Goal: Task Accomplishment & Management: Manage account settings

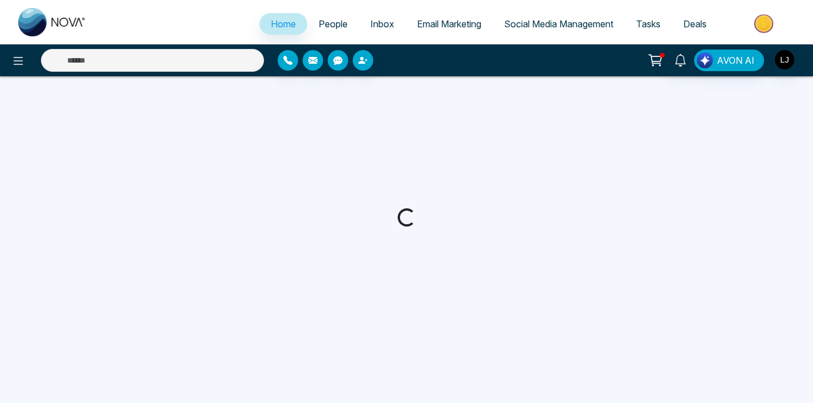
select select "*"
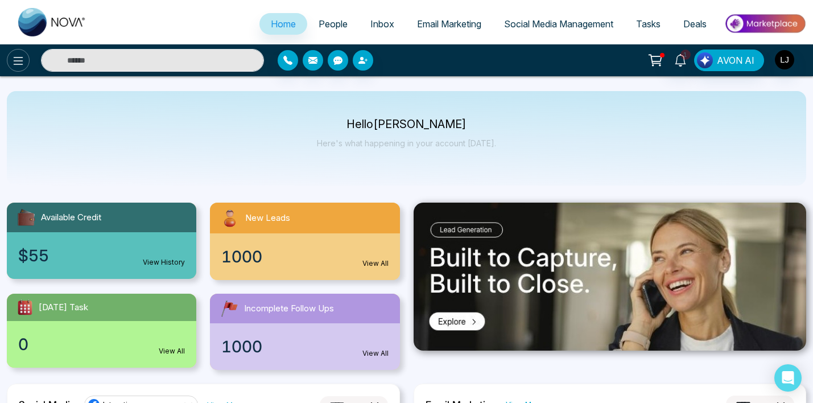
click at [17, 71] on button at bounding box center [18, 60] width 23 height 23
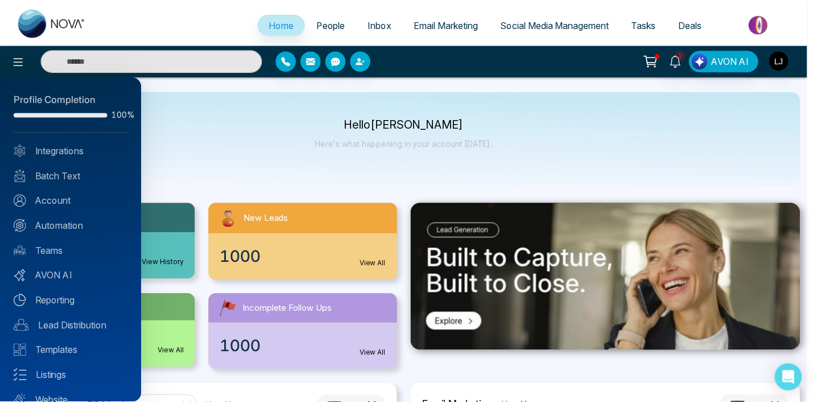
scroll to position [2, 0]
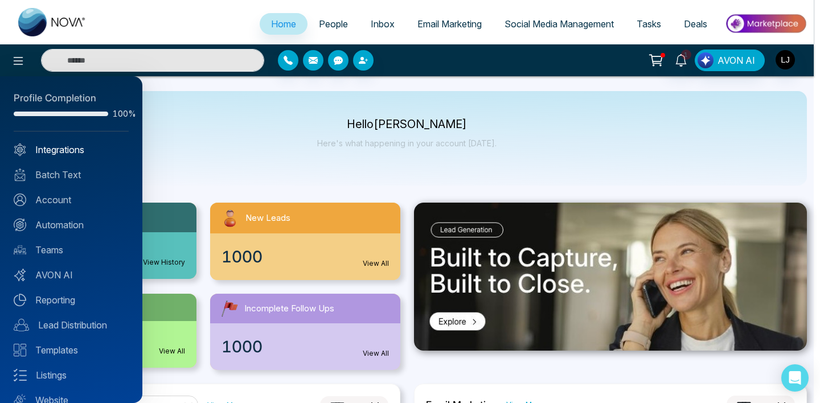
click at [68, 153] on link "Integrations" at bounding box center [71, 150] width 115 height 14
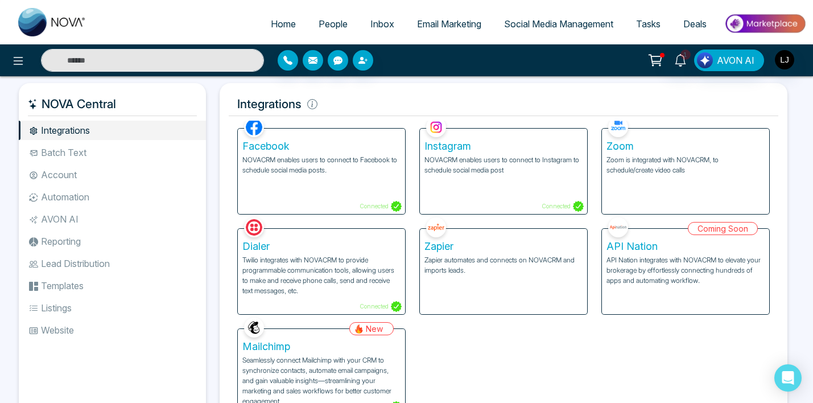
scroll to position [24, 0]
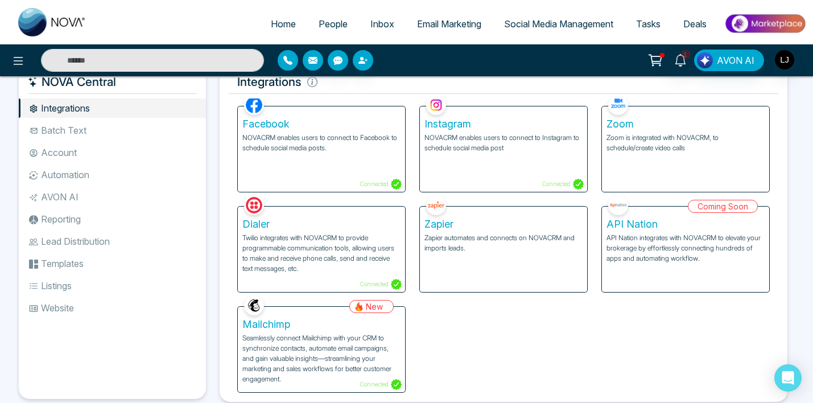
click at [335, 359] on p "Seamlessly connect Mailchimp with your CRM to synchronize contacts, automate em…" at bounding box center [321, 358] width 158 height 51
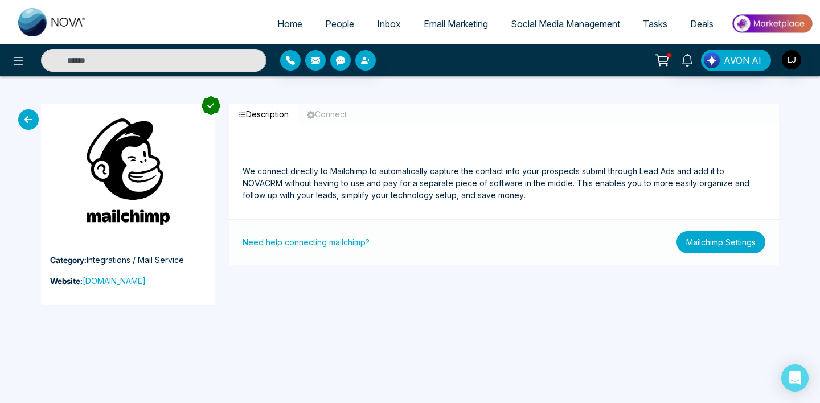
click at [723, 240] on button "Mailchimp Settings" at bounding box center [720, 242] width 89 height 22
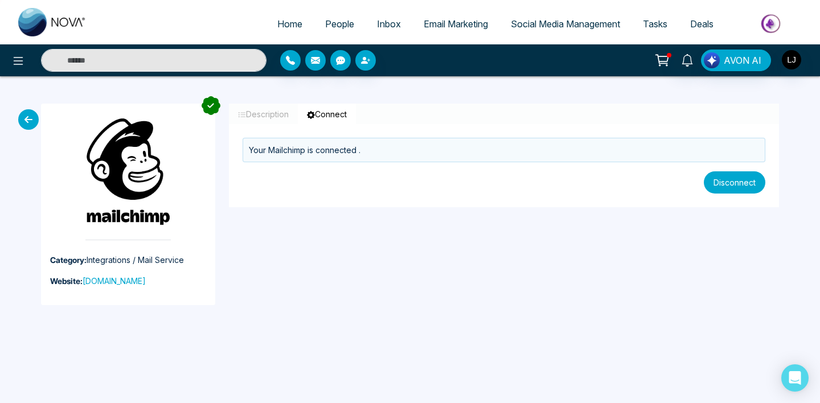
click at [737, 186] on button "Disconnect" at bounding box center [734, 182] width 61 height 22
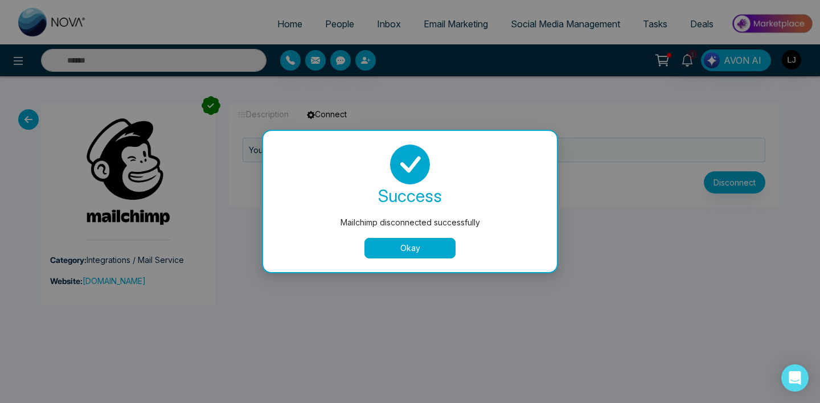
click at [413, 247] on button "Okay" at bounding box center [409, 248] width 91 height 20
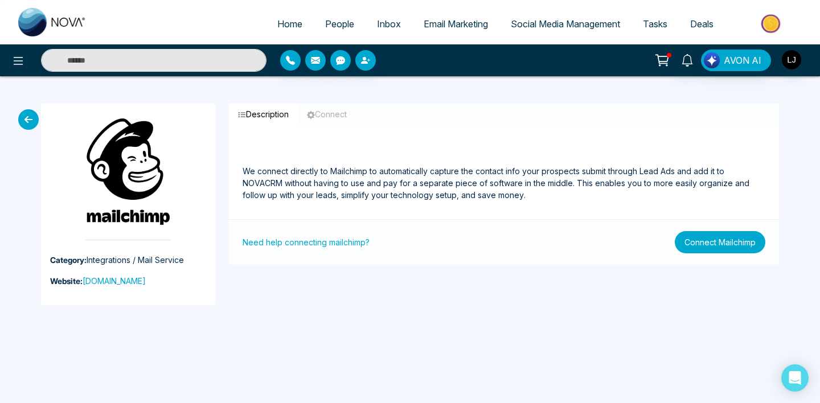
click at [733, 248] on button "Connect Mailchimp" at bounding box center [720, 242] width 91 height 22
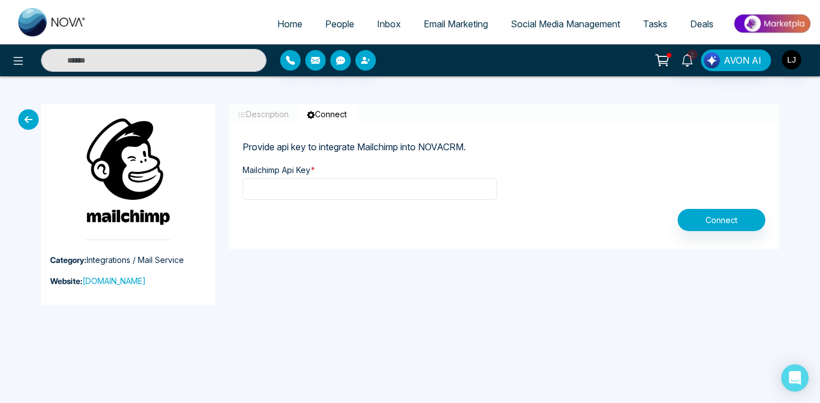
click at [283, 183] on input "text" at bounding box center [369, 189] width 254 height 22
paste input "**********"
type input "**********"
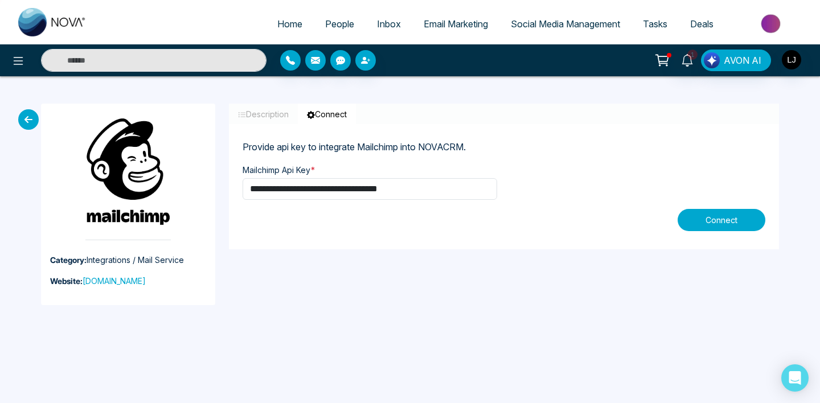
click at [734, 217] on button "Connect" at bounding box center [721, 220] width 88 height 22
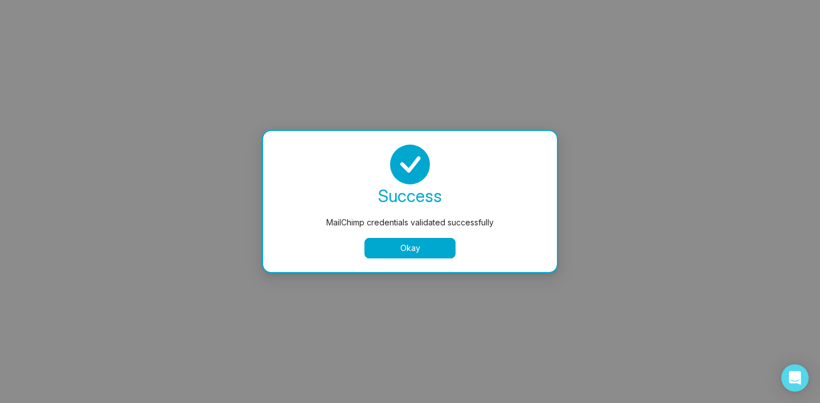
click at [412, 250] on button "Okay" at bounding box center [409, 248] width 91 height 20
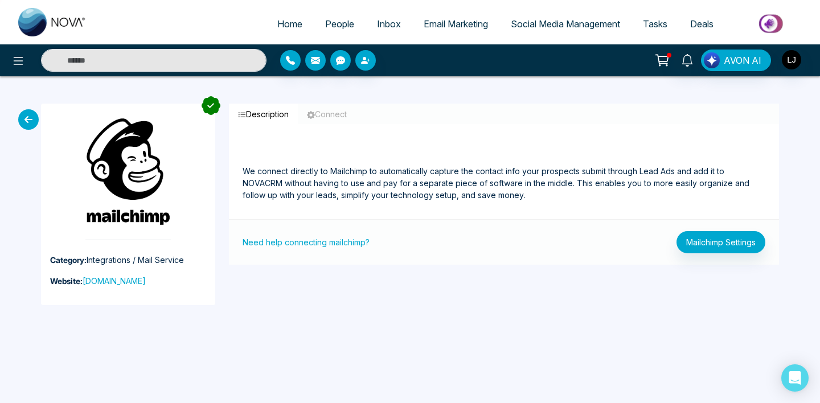
click at [331, 26] on span "People" at bounding box center [339, 23] width 29 height 11
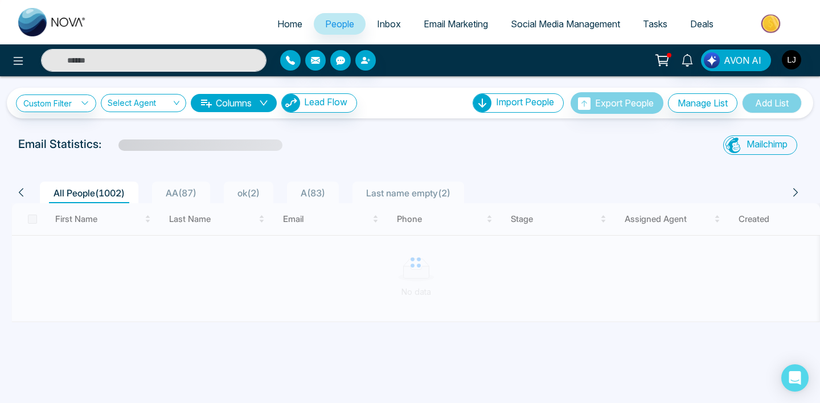
click at [594, 143] on div "Mailchimp Sync All Lead Sync Lead Report" at bounding box center [675, 146] width 266 height 23
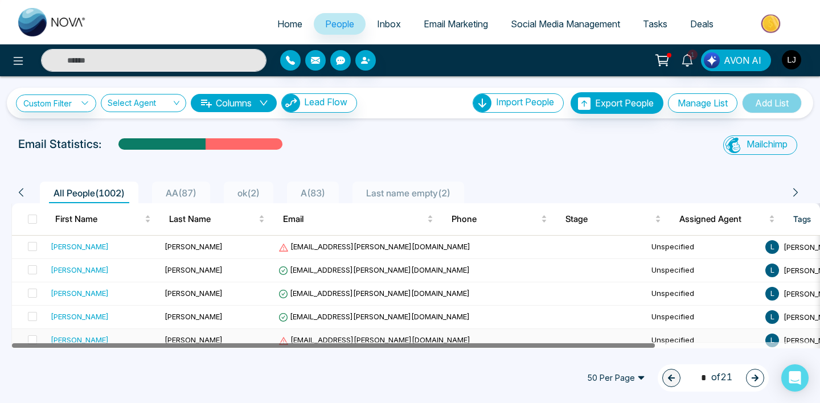
drag, startPoint x: 613, startPoint y: 345, endPoint x: 466, endPoint y: 330, distance: 147.6
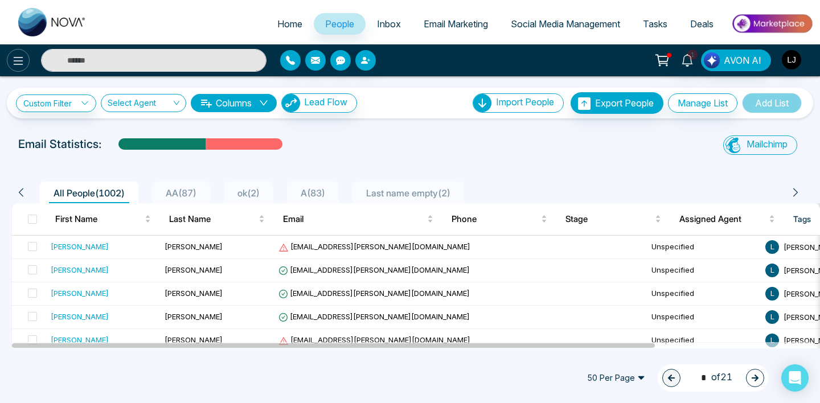
click at [22, 64] on icon at bounding box center [19, 61] width 10 height 8
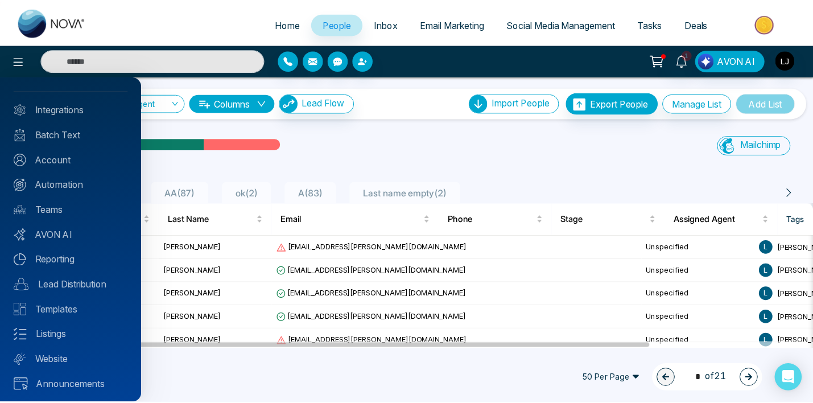
scroll to position [44, 0]
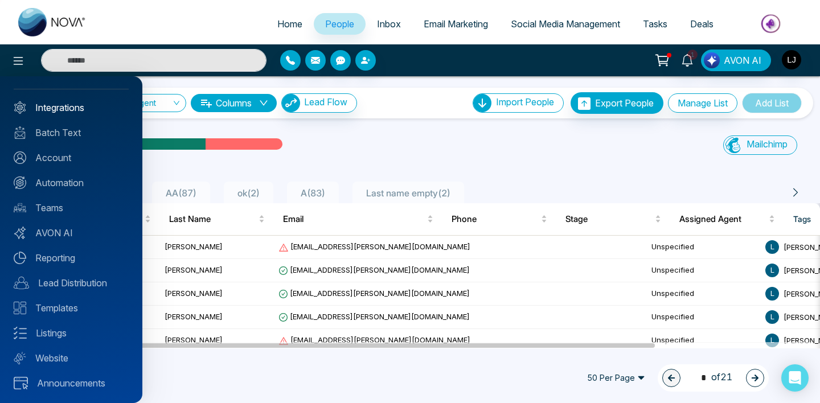
click at [59, 109] on link "Integrations" at bounding box center [71, 108] width 115 height 14
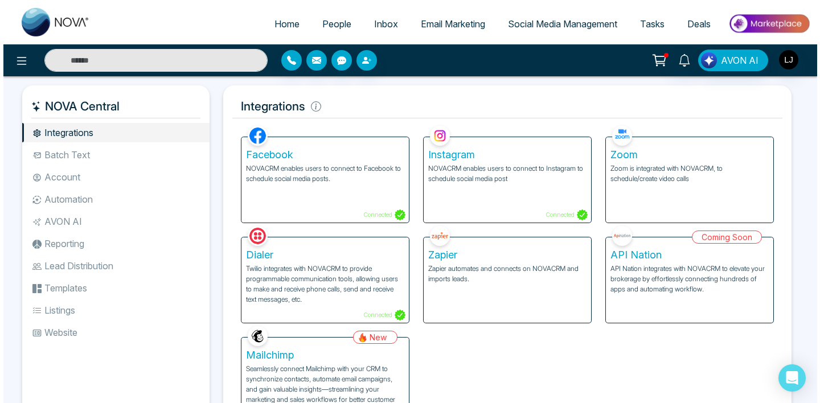
scroll to position [6, 0]
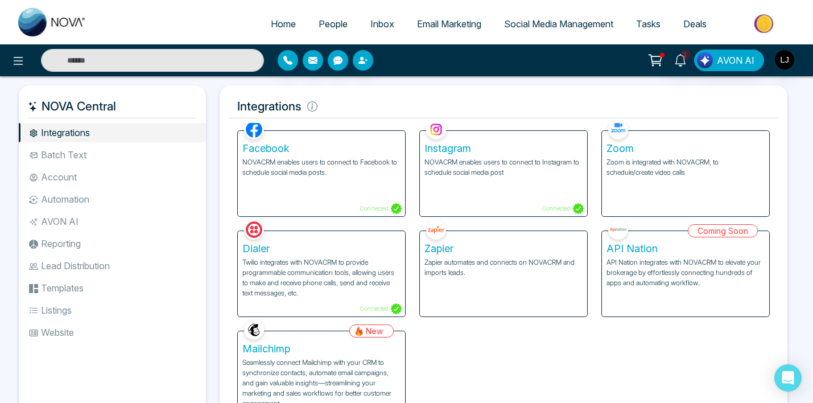
click at [336, 366] on p "Seamlessly connect Mailchimp with your CRM to synchronize contacts, automate em…" at bounding box center [321, 382] width 158 height 51
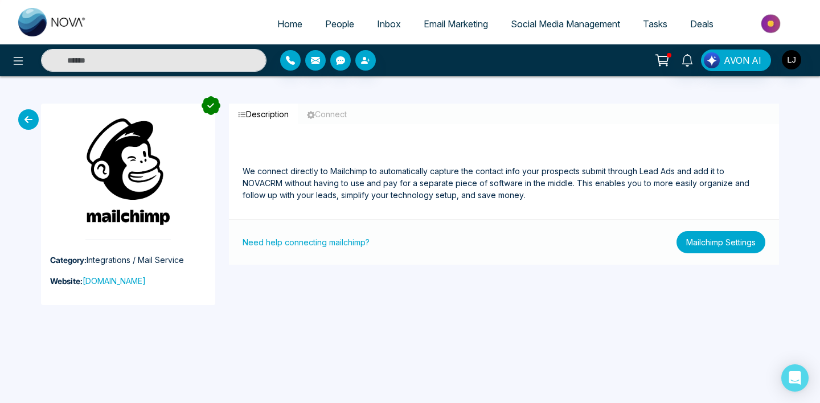
click at [698, 241] on button "Mailchimp Settings" at bounding box center [720, 242] width 89 height 22
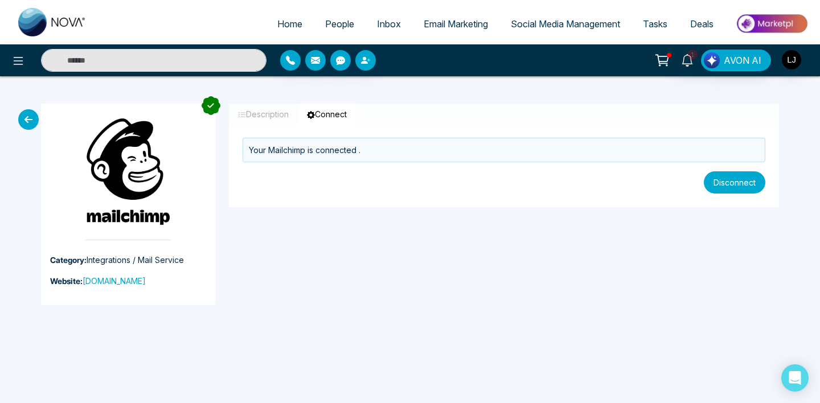
click at [721, 181] on button "Disconnect" at bounding box center [734, 182] width 61 height 22
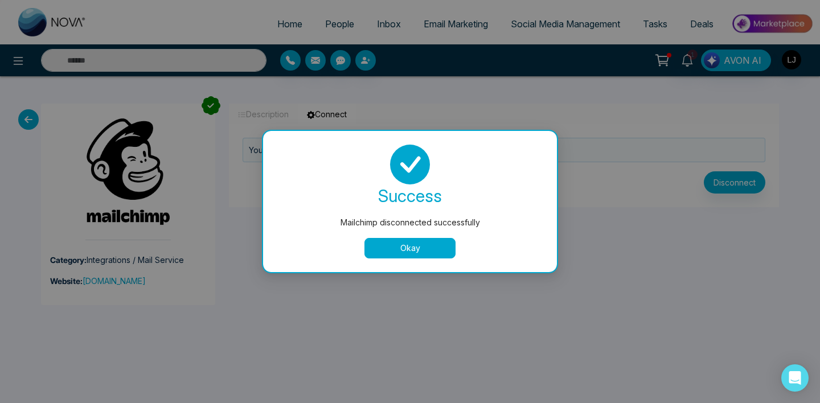
click at [381, 250] on button "Okay" at bounding box center [409, 248] width 91 height 20
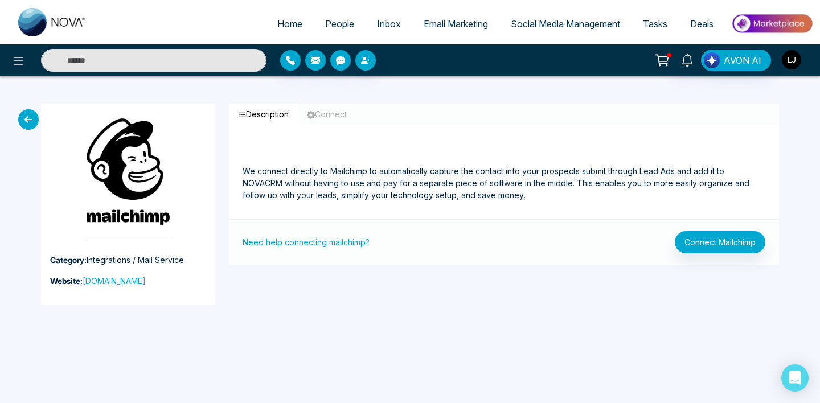
click at [789, 58] on img "button" at bounding box center [791, 59] width 19 height 19
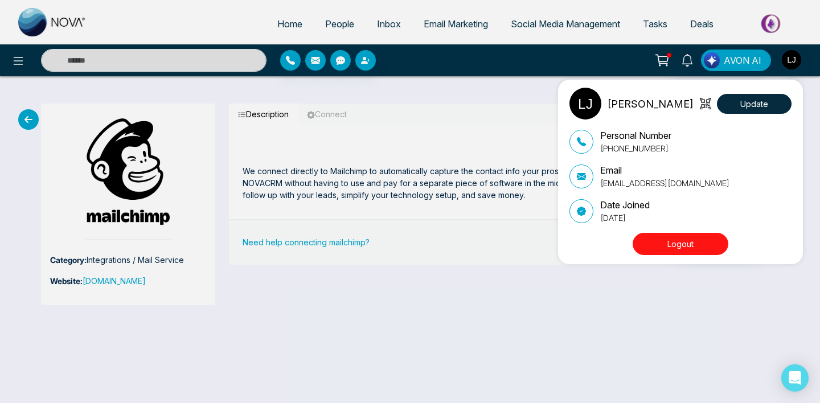
click at [679, 247] on button "Logout" at bounding box center [680, 244] width 96 height 22
